Goal: Go to known website: Access a specific website the user already knows

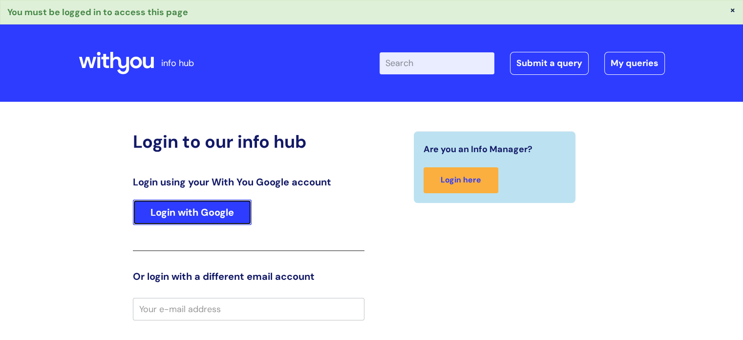
click at [215, 204] on link "Login with Google" at bounding box center [192, 211] width 119 height 25
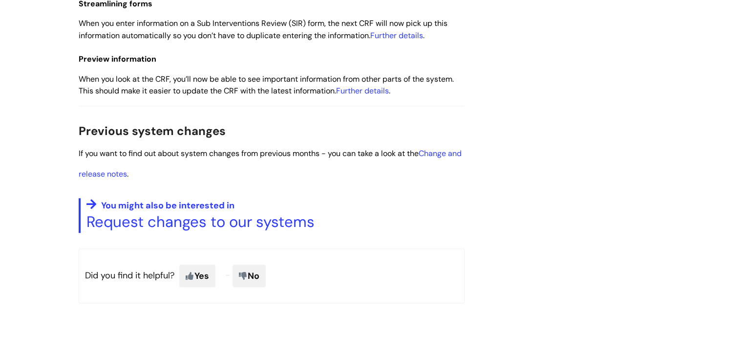
scroll to position [779, 0]
